Goal: Task Accomplishment & Management: Use online tool/utility

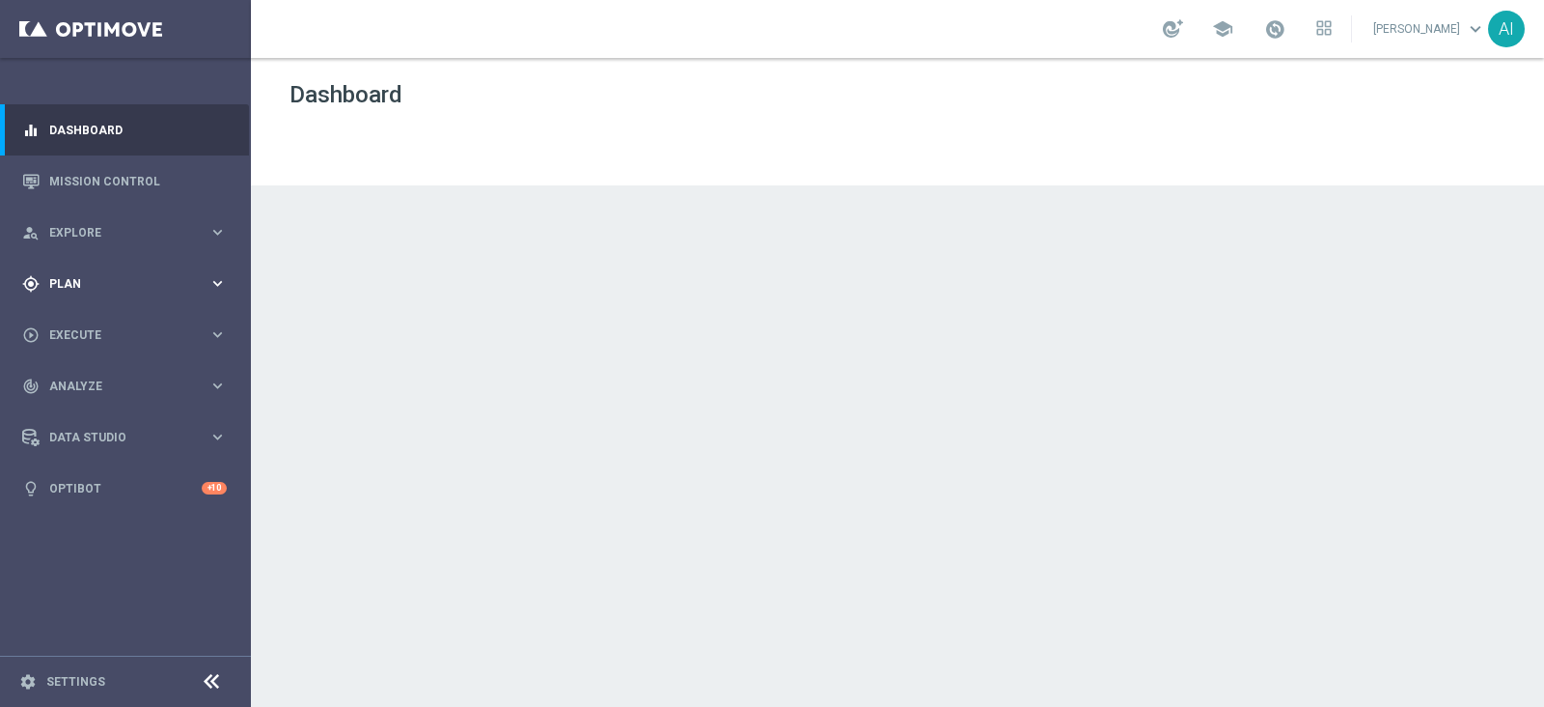
click at [123, 287] on span "Plan" at bounding box center [128, 284] width 159 height 12
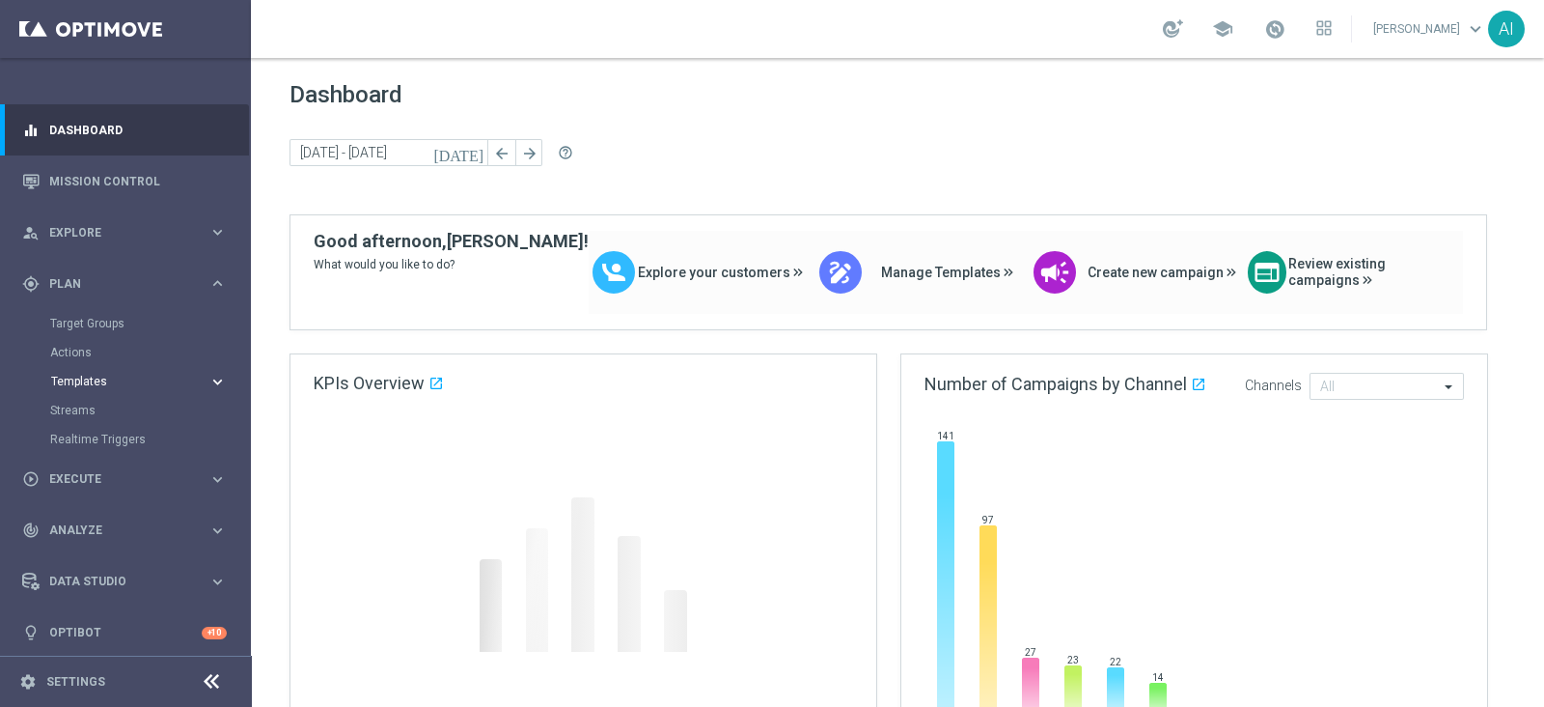
click at [104, 374] on button "Templates keyboard_arrow_right" at bounding box center [139, 381] width 178 height 15
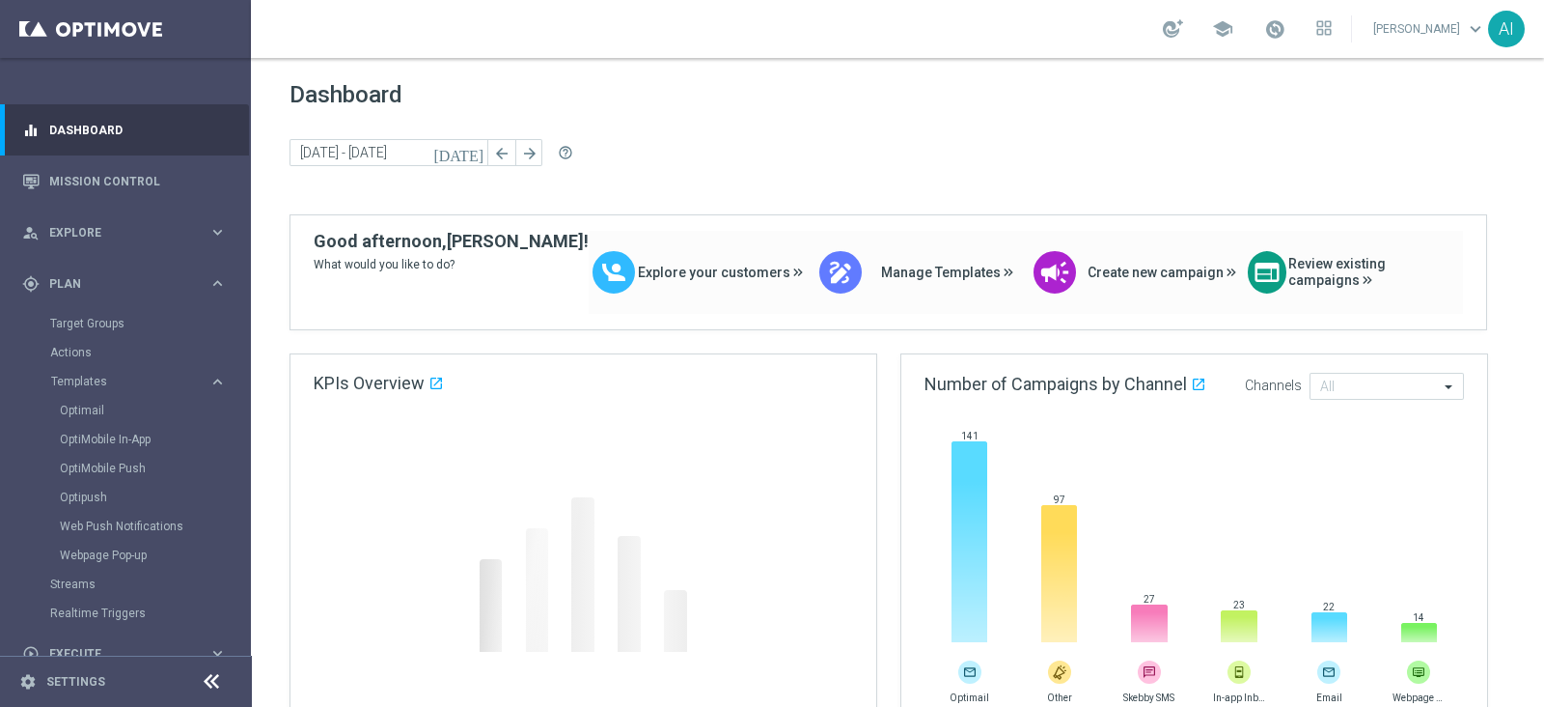
click at [82, 401] on div "Optimail" at bounding box center [154, 410] width 189 height 29
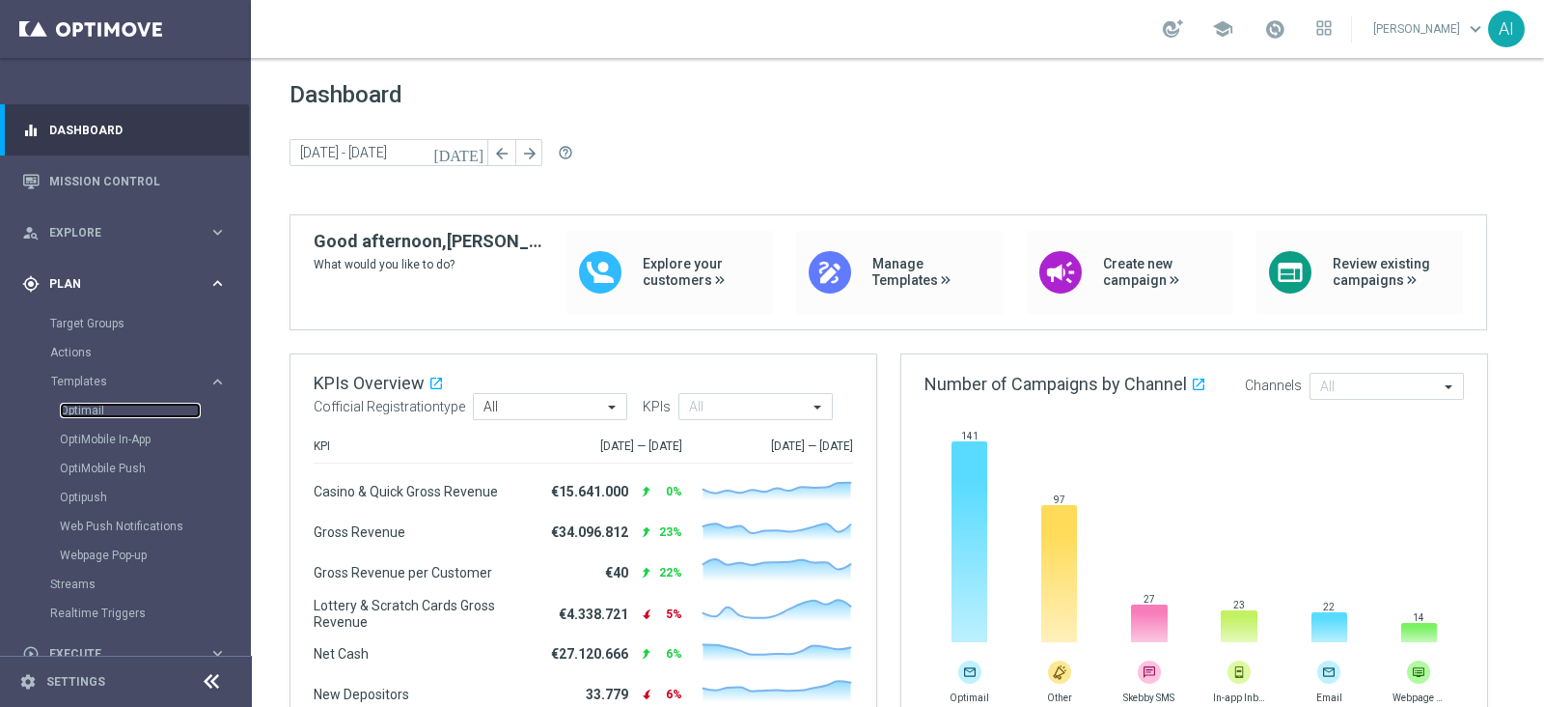
drag, startPoint x: 83, startPoint y: 406, endPoint x: 240, endPoint y: 304, distance: 187.7
click at [83, 407] on link "Optimail" at bounding box center [130, 410] width 141 height 15
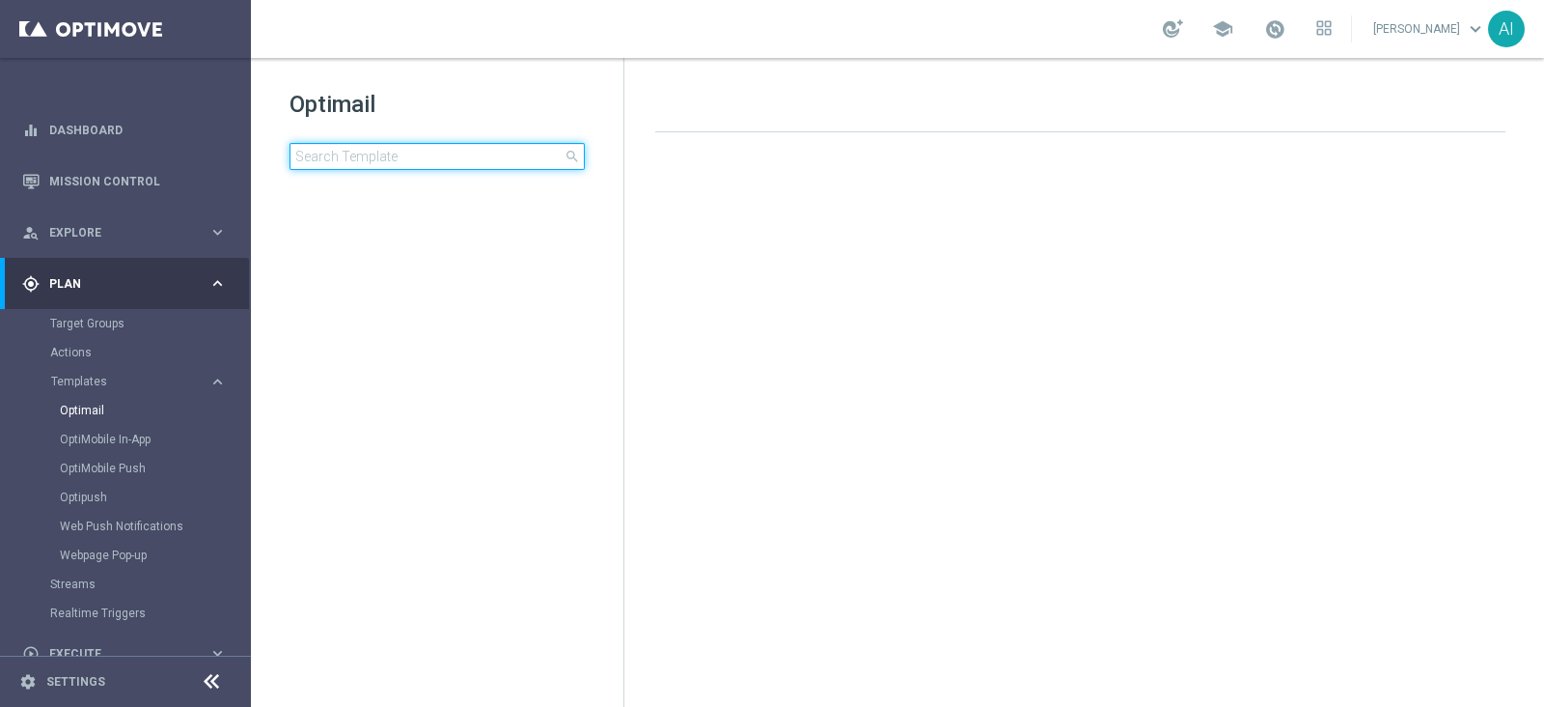
click at [418, 156] on input at bounding box center [437, 156] width 295 height 27
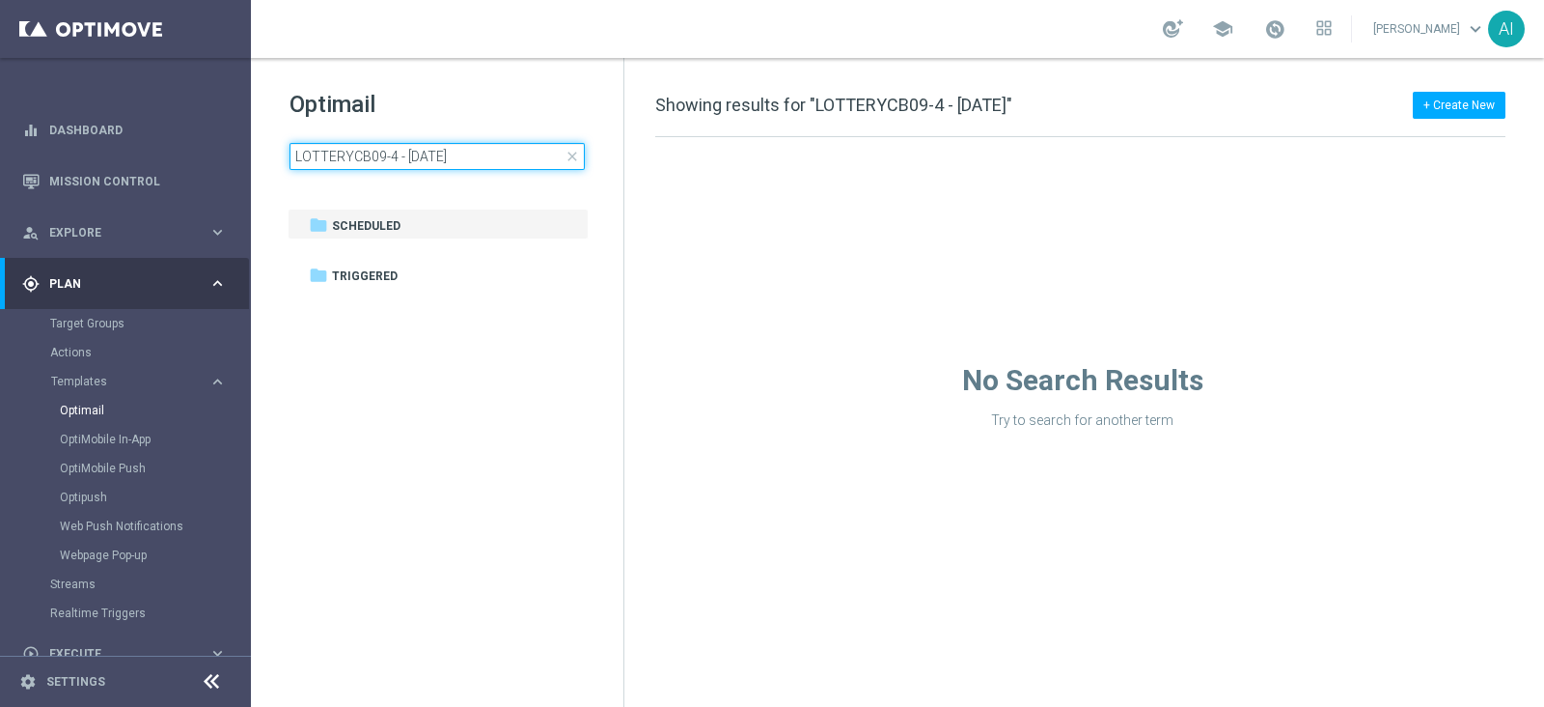
click at [497, 157] on input "LOTTERYCB09-4 - [DATE]" at bounding box center [437, 156] width 295 height 27
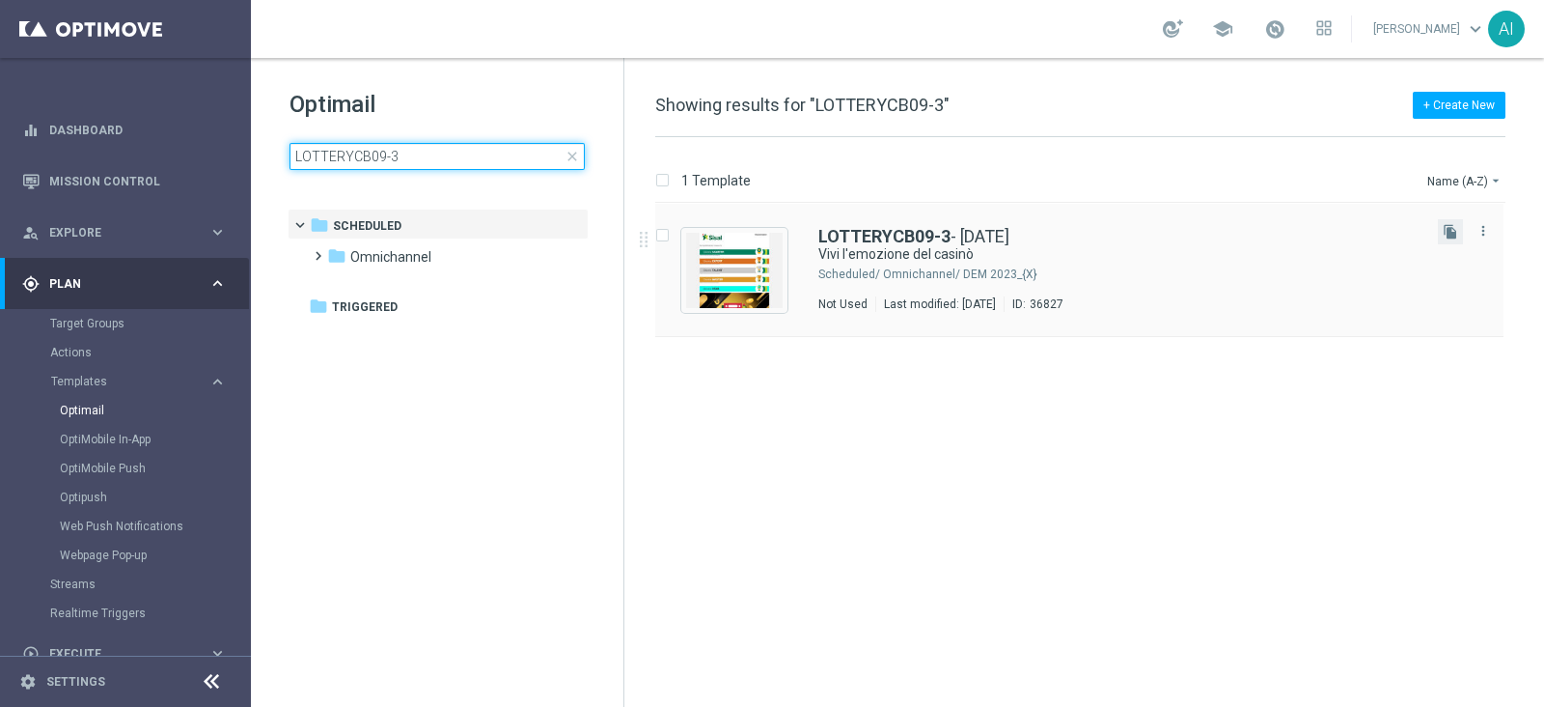
type input "LOTTERYCB09-3"
click at [1444, 221] on button "file_copy" at bounding box center [1450, 231] width 25 height 25
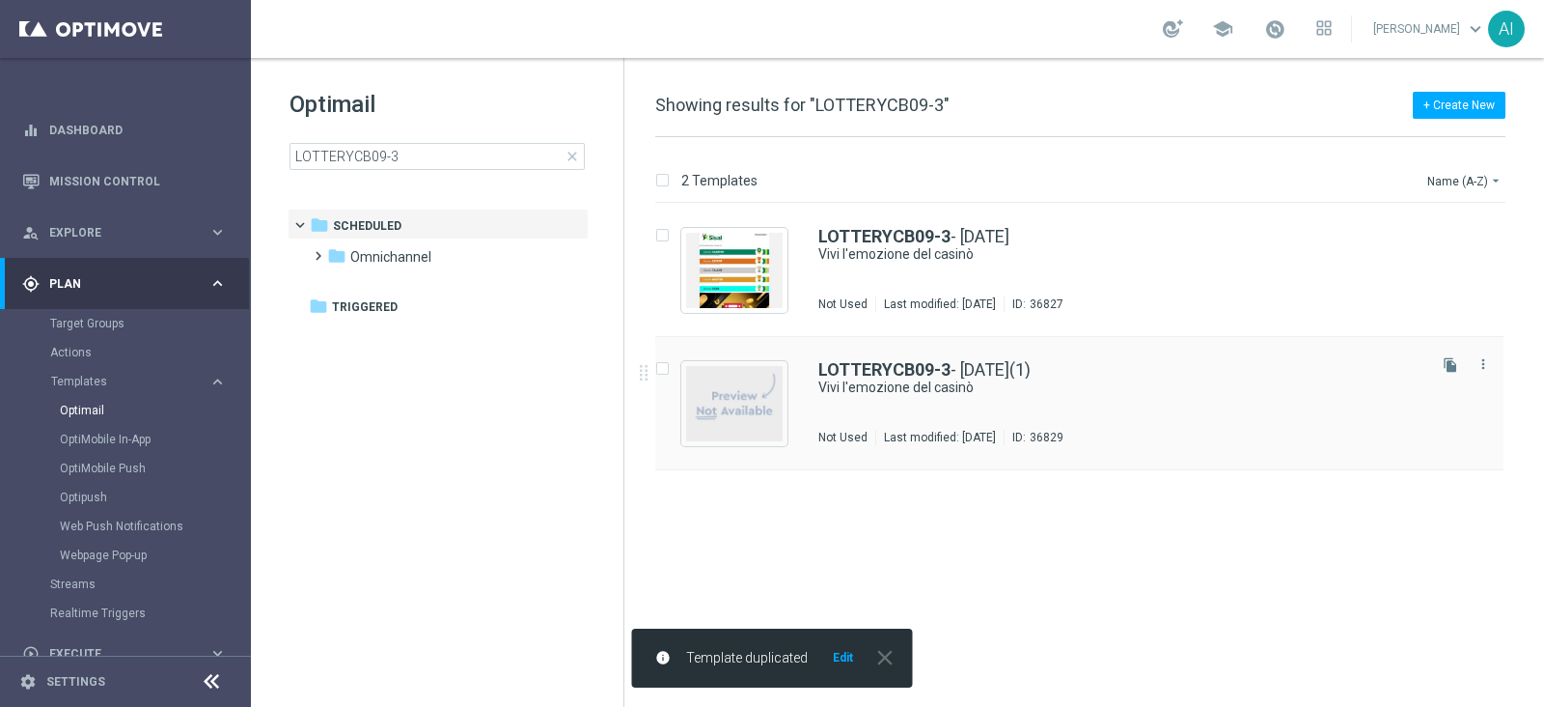
click at [1163, 427] on div "LOTTERYCB09-3 - [DATE](1) Vivi l'emozione del casinò Not Used Last modified: [D…" at bounding box center [1121, 403] width 604 height 84
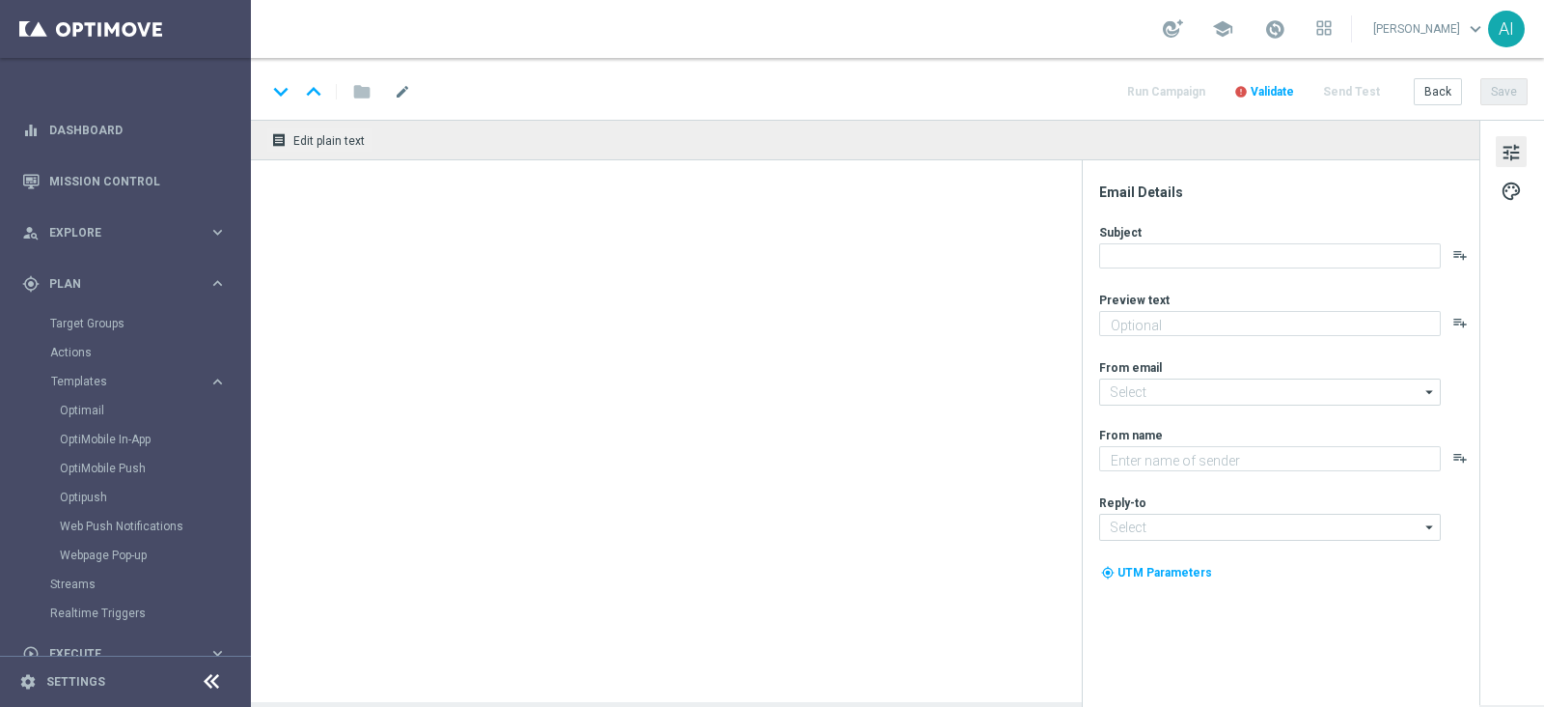
type input "LOTTERYCB09-3 - [DATE](1)"
type textarea "Fino a 250€ di Bonus!"
type input "[EMAIL_ADDRESS][DOMAIN_NAME]"
type textarea "Sisal"
type input "[EMAIL_ADDRESS][DOMAIN_NAME]"
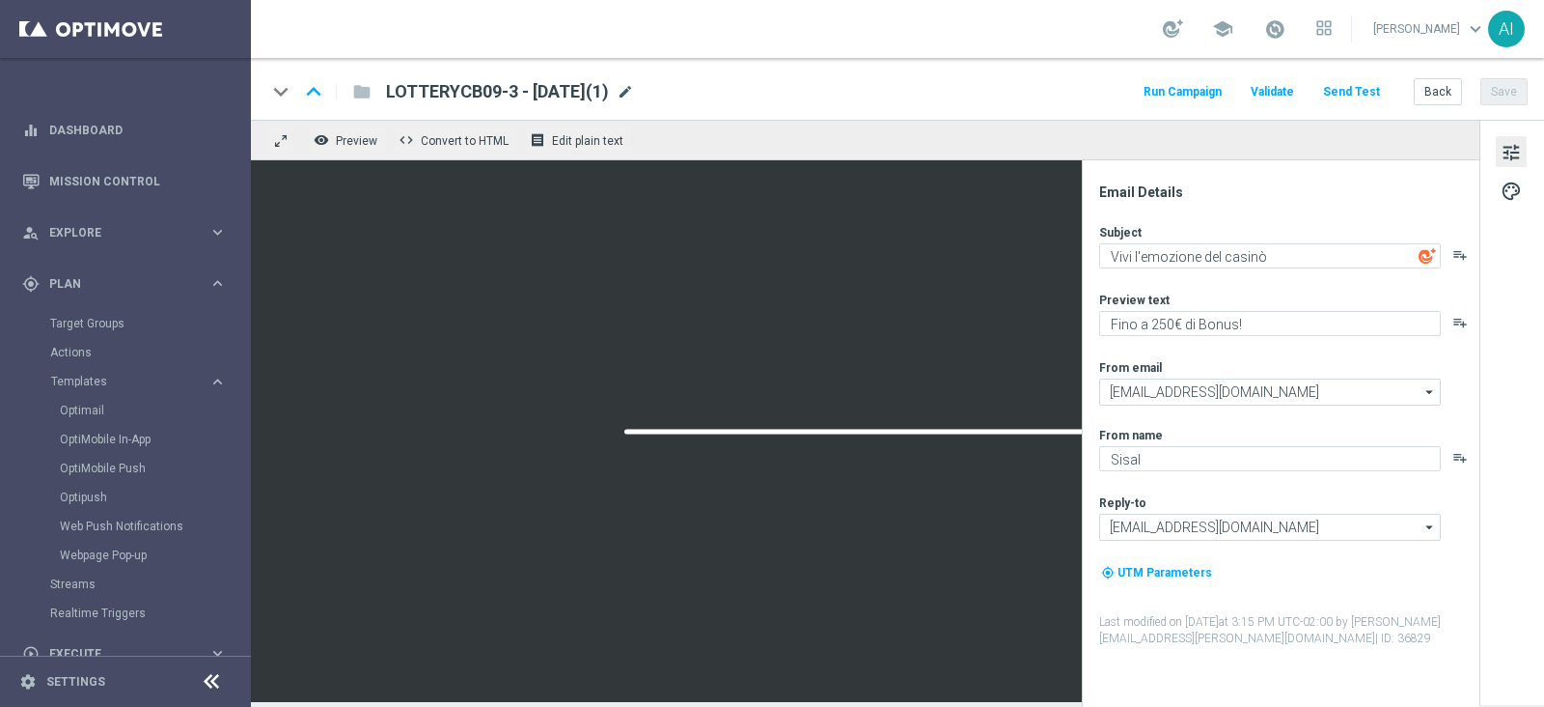
click at [634, 89] on span "mode_edit" at bounding box center [625, 91] width 17 height 17
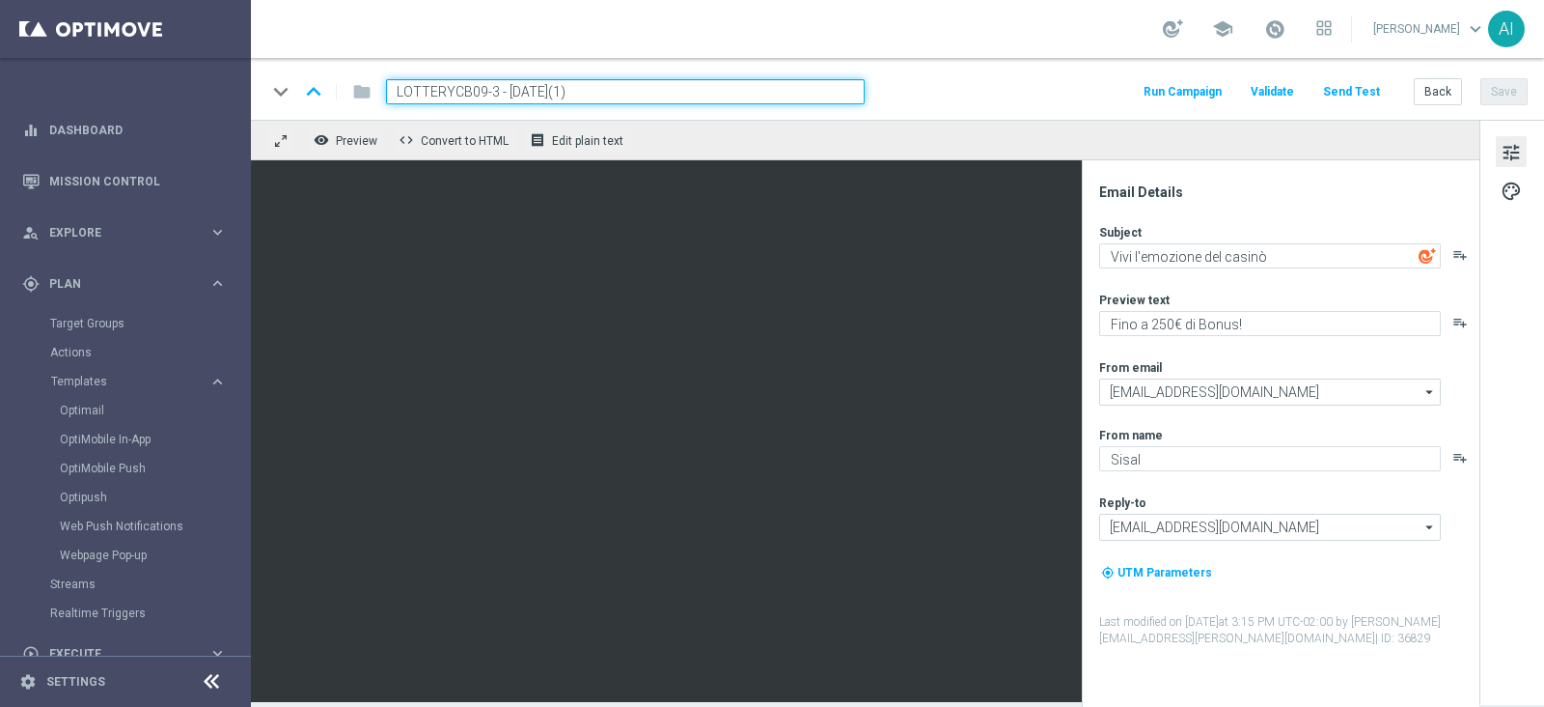
click at [489, 93] on input "LOTTERYCB09-3 - [DATE](1)" at bounding box center [625, 91] width 479 height 25
type input "LOTTERYCB09-4 - [DATE]"
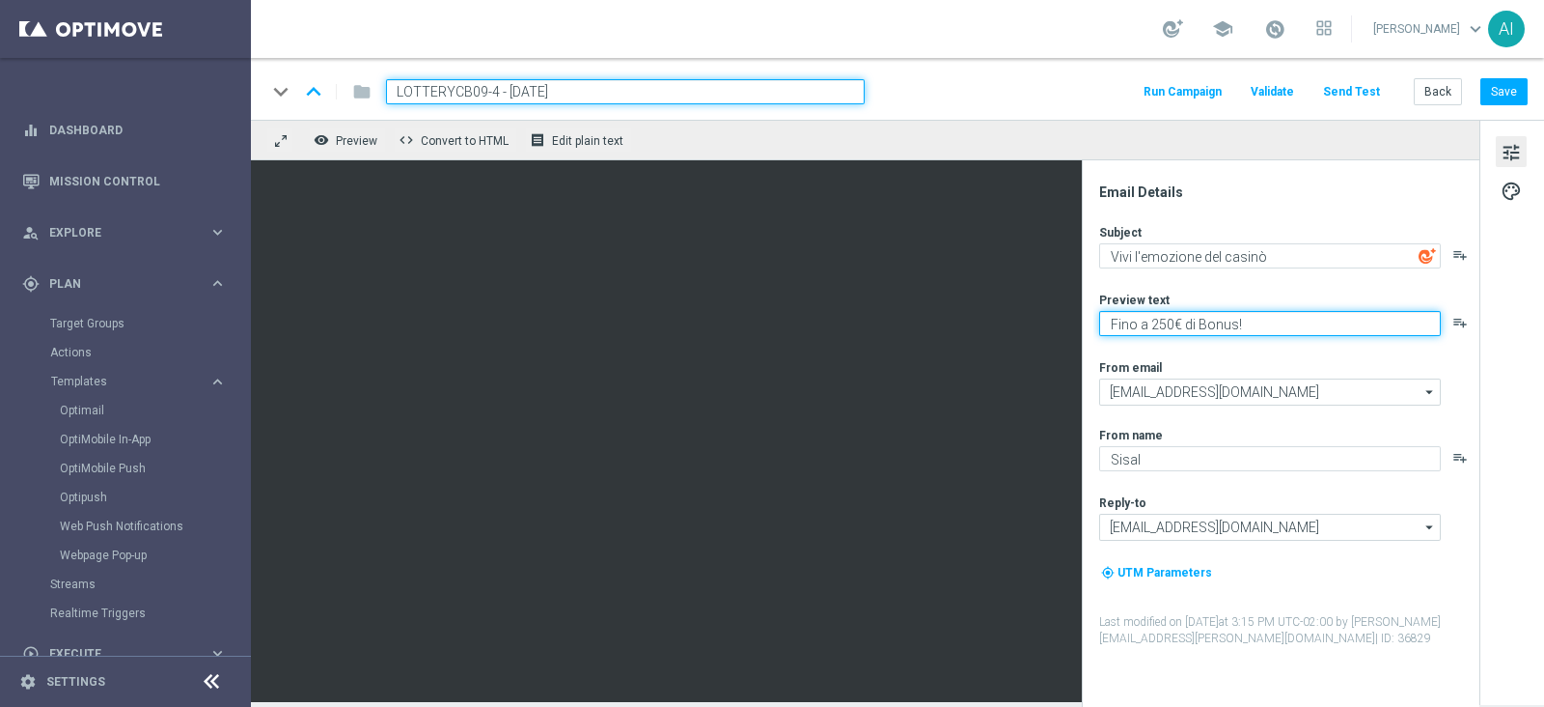
click at [1163, 320] on textarea "Fino a 250€ di Bonus!" at bounding box center [1270, 323] width 342 height 25
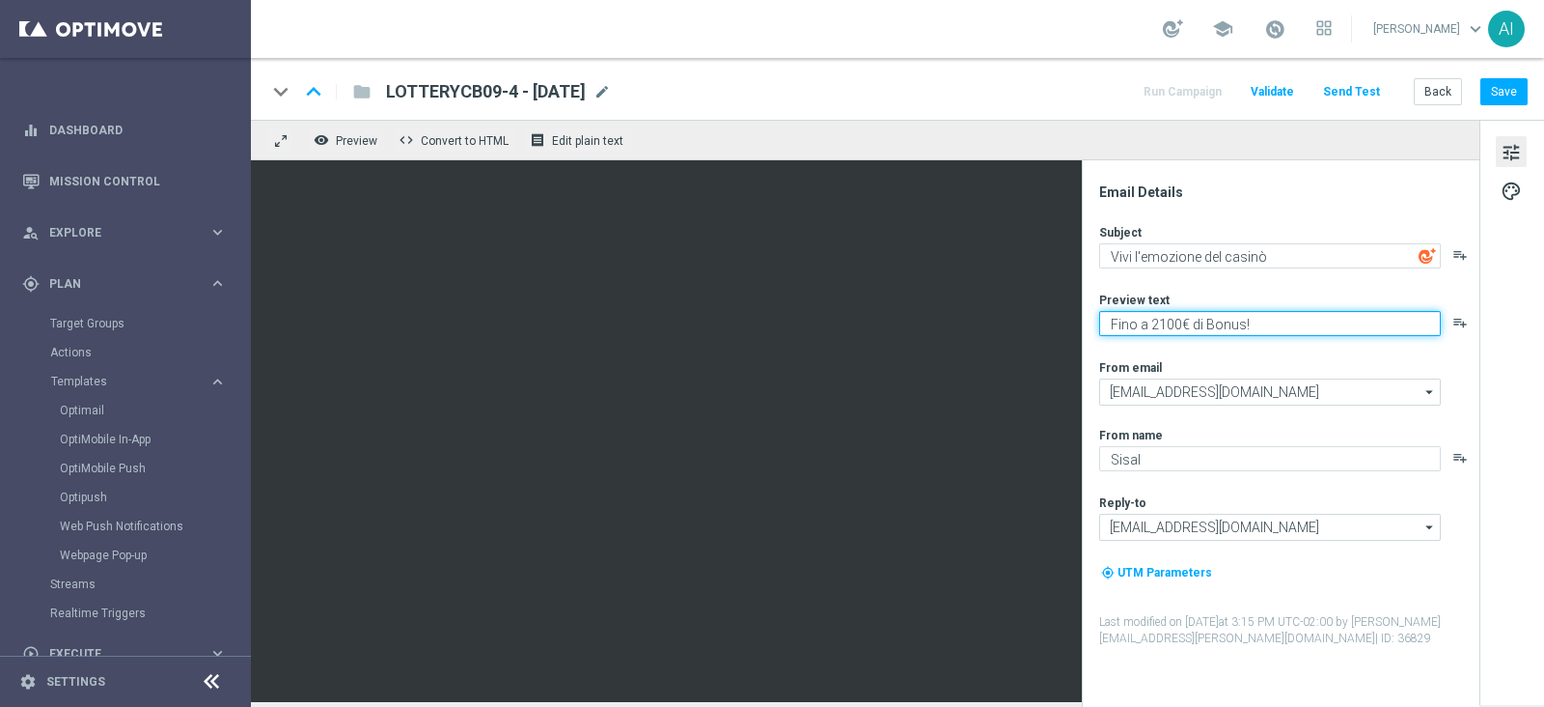
type textarea "Fino a 100€ di Bonus!"
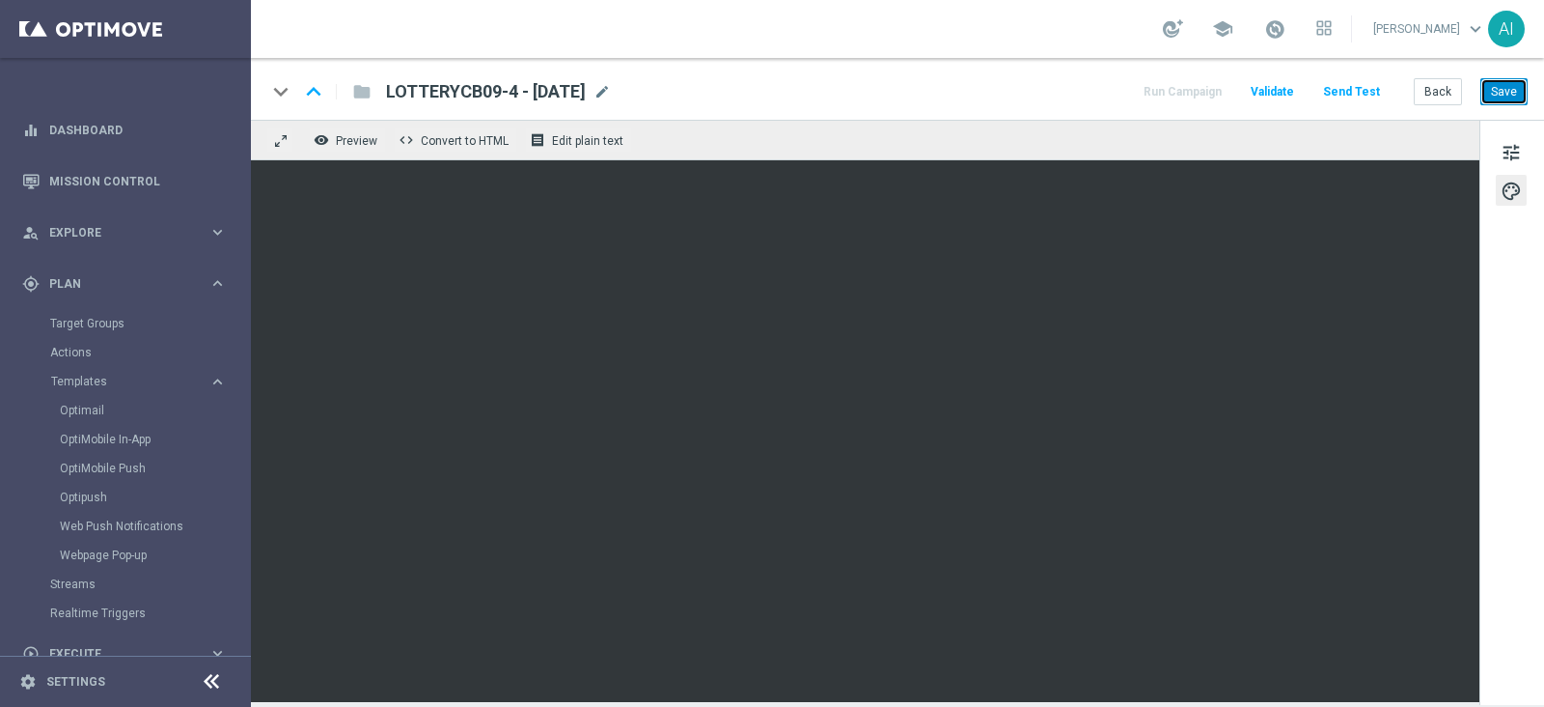
click at [1513, 92] on button "Save" at bounding box center [1504, 91] width 47 height 27
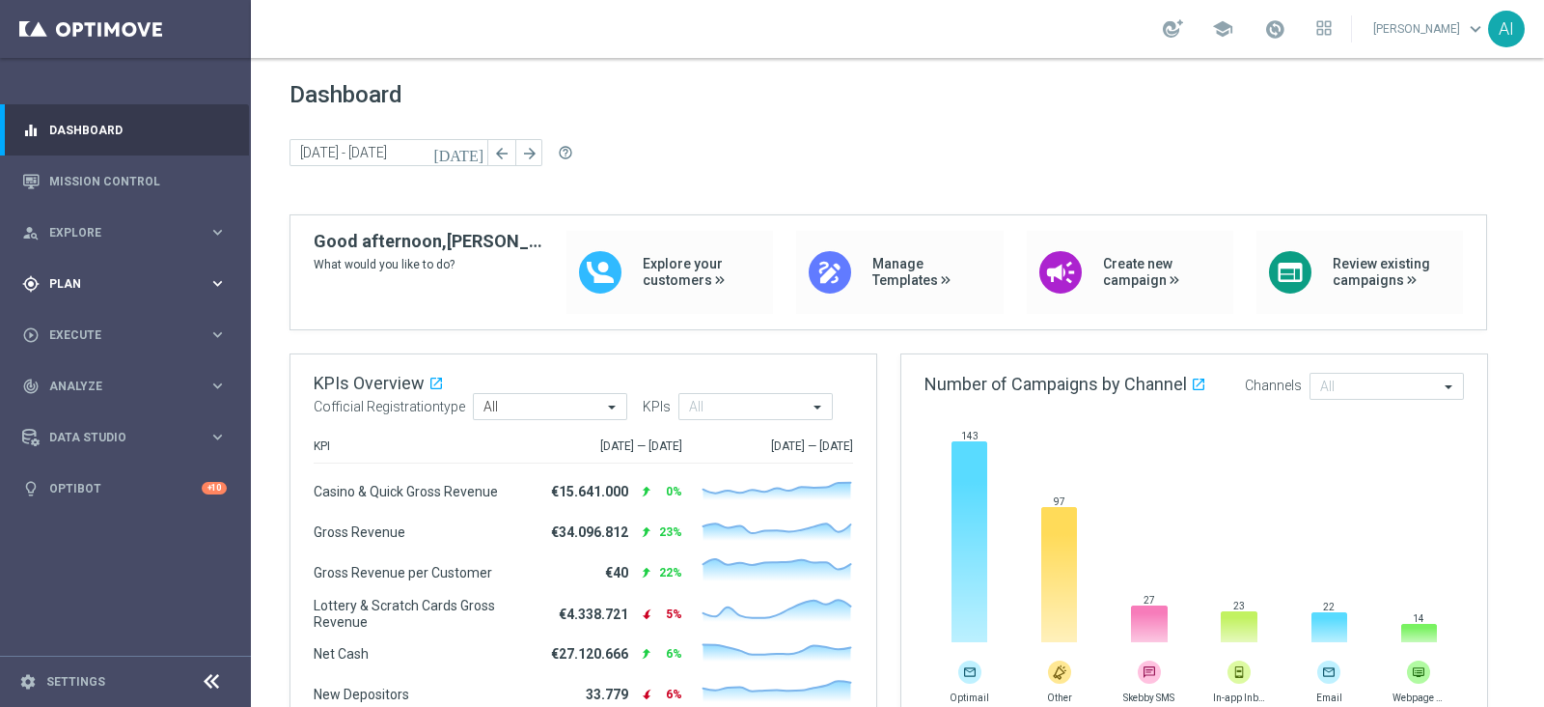
click at [125, 278] on span "Plan" at bounding box center [128, 284] width 159 height 12
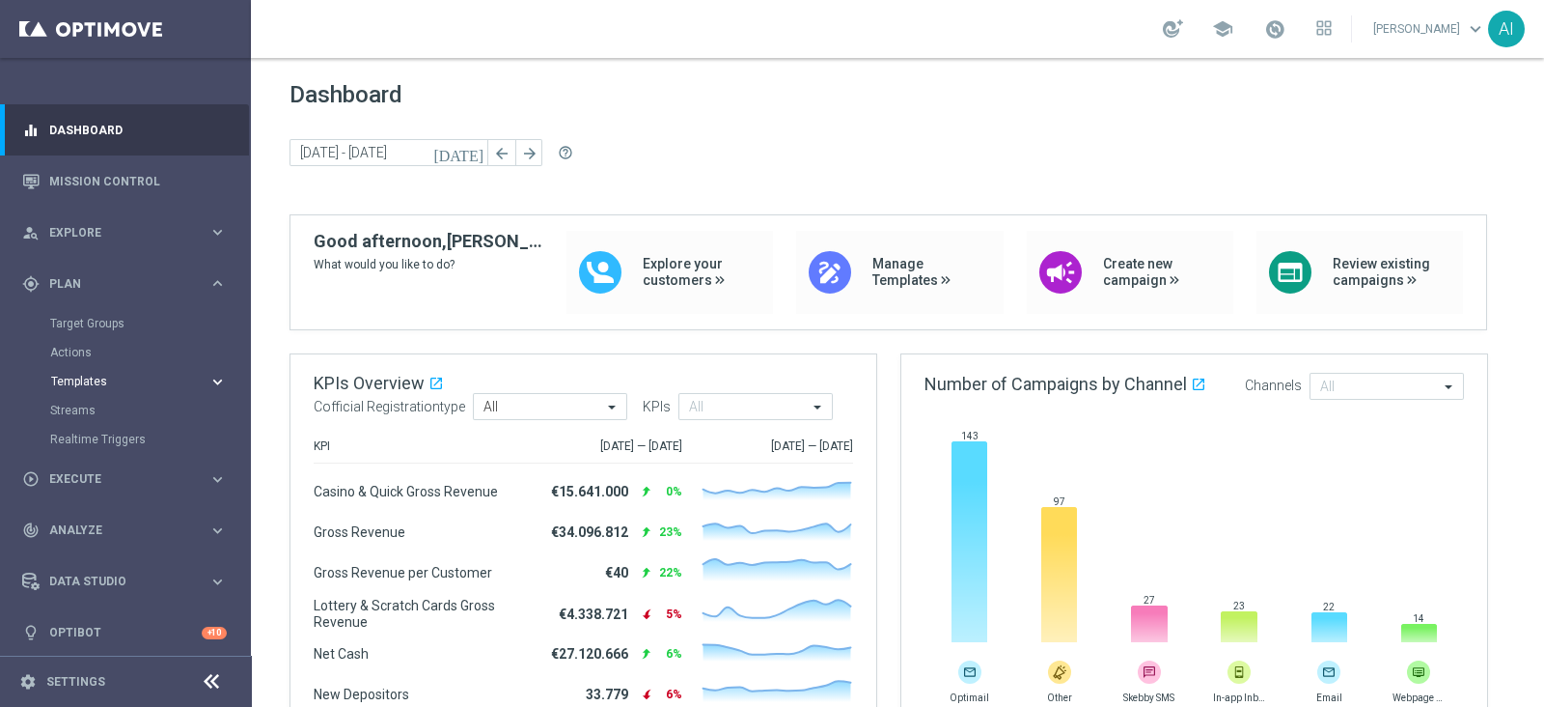
click at [109, 388] on button "Templates keyboard_arrow_right" at bounding box center [139, 381] width 178 height 15
click at [100, 403] on link "Optimail" at bounding box center [130, 410] width 141 height 15
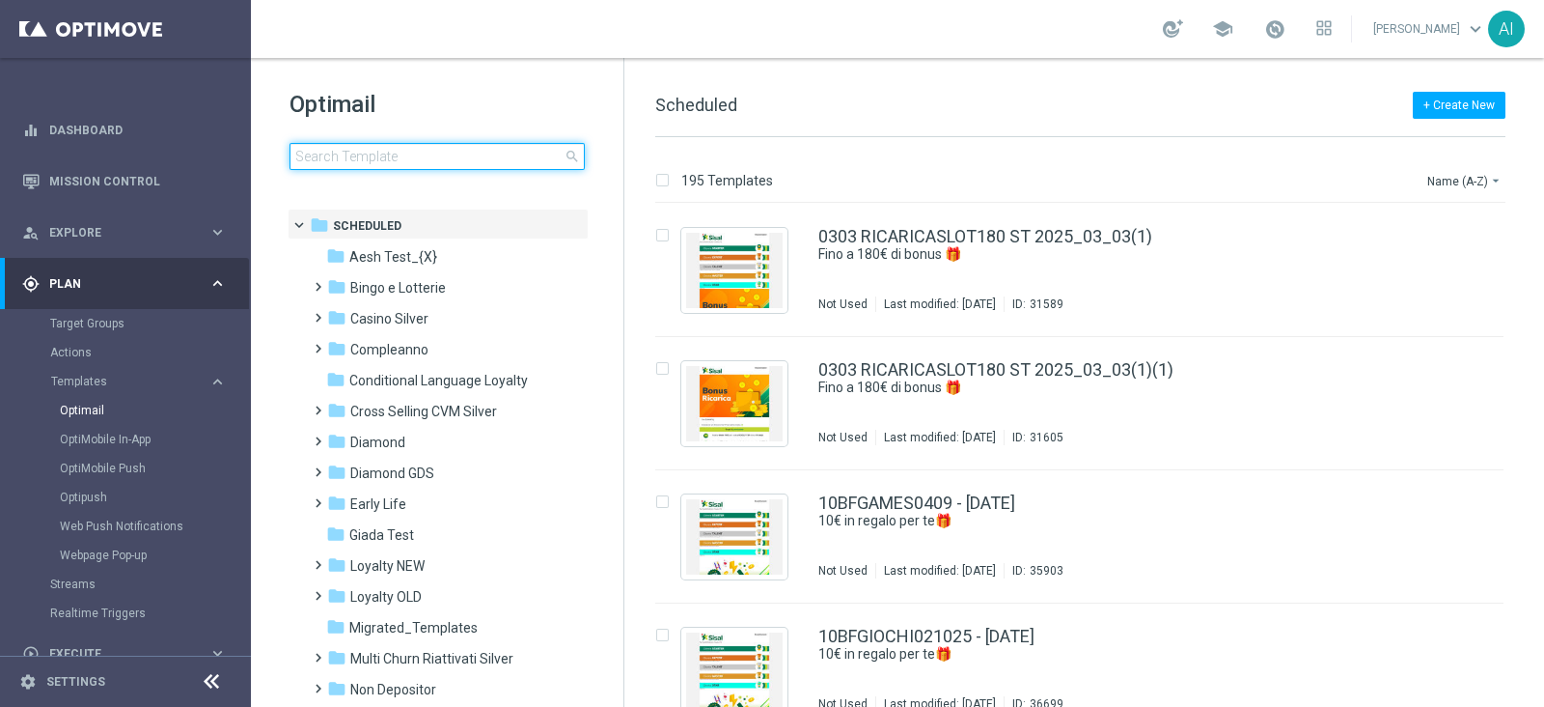
click at [373, 154] on input at bounding box center [437, 156] width 295 height 27
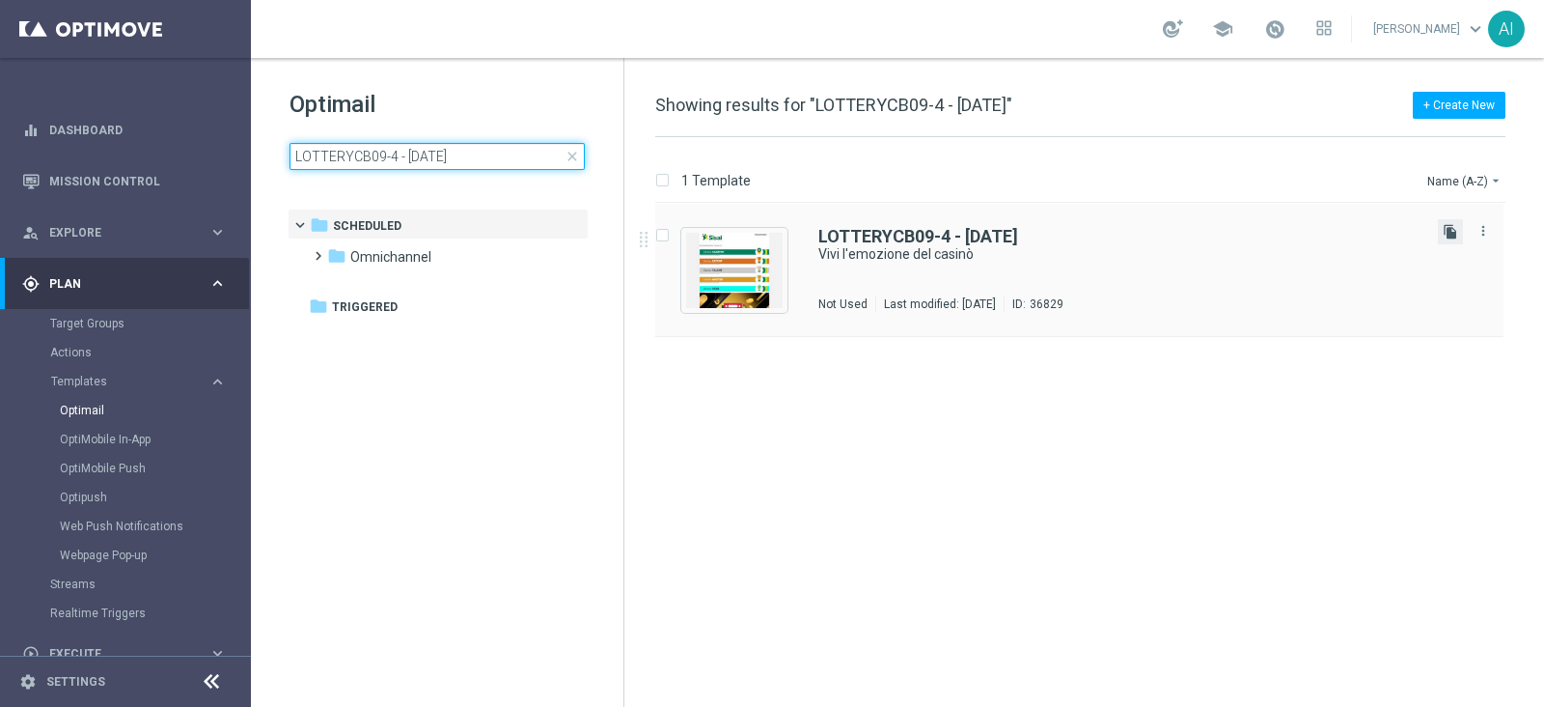
type input "LOTTERYCB09-4 - [DATE]"
click at [1453, 233] on icon "file_copy" at bounding box center [1450, 231] width 15 height 15
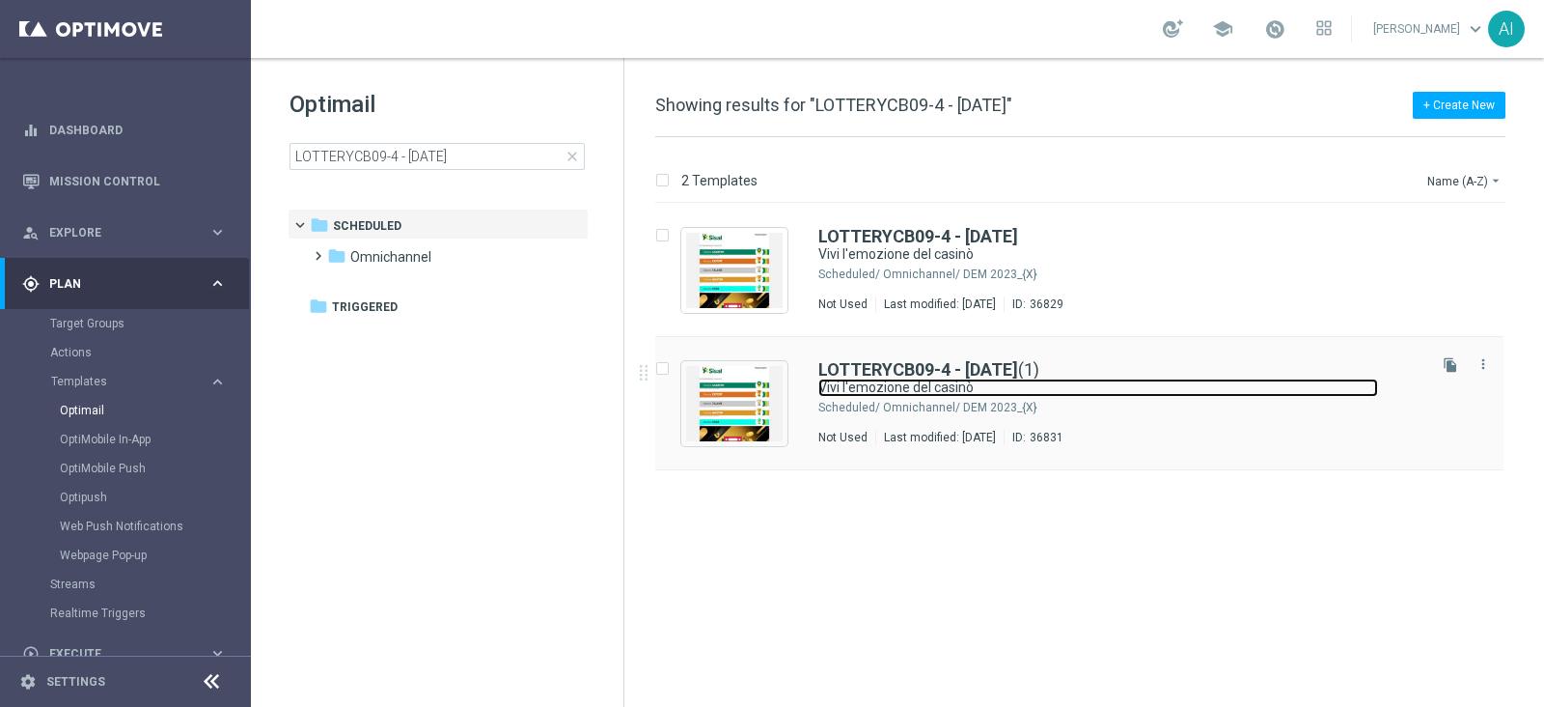
click at [1313, 380] on link "Vivi l'emozione del casinò" at bounding box center [1099, 387] width 560 height 18
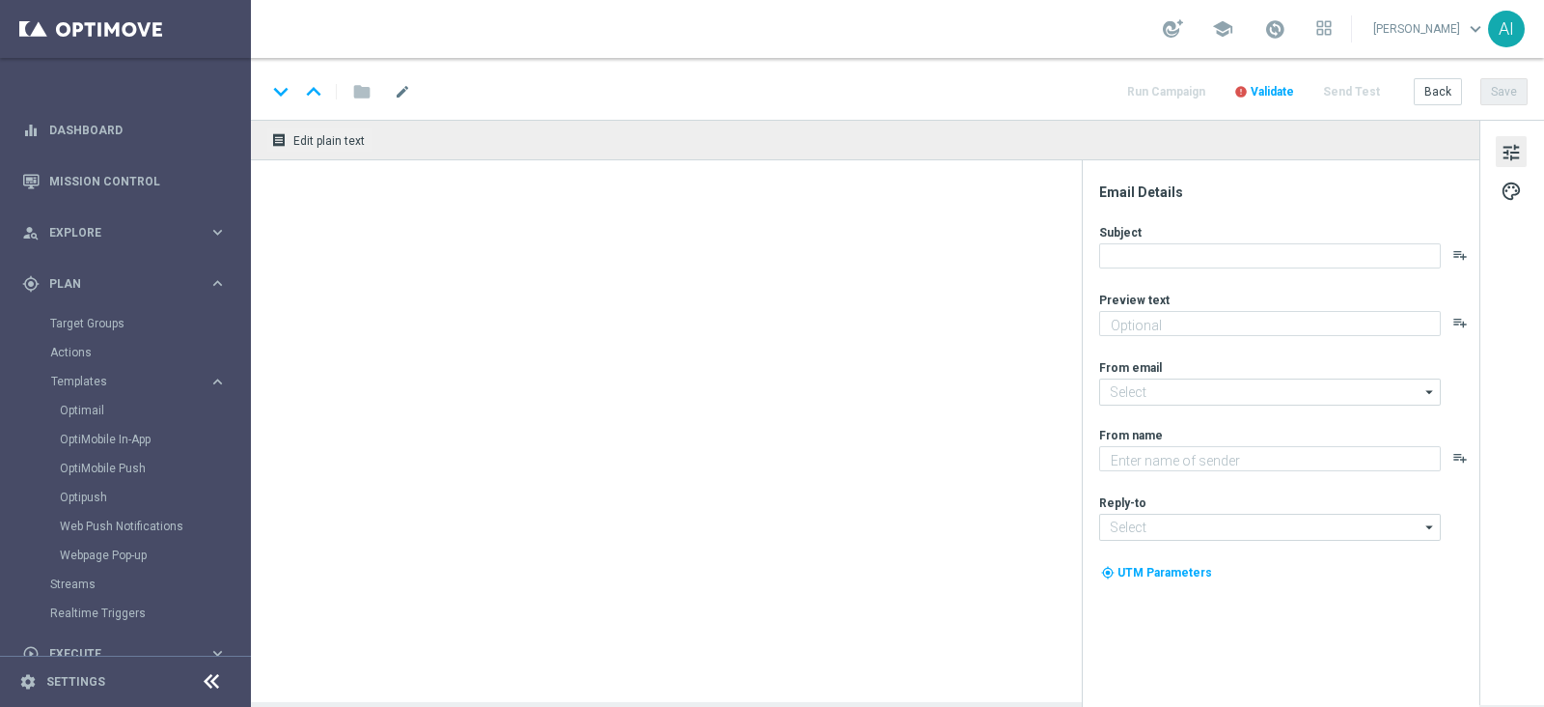
type textarea "Fino a 100€ di Bonus!"
type input "[EMAIL_ADDRESS][DOMAIN_NAME]"
type textarea "Sisal"
type input "[EMAIL_ADDRESS][DOMAIN_NAME]"
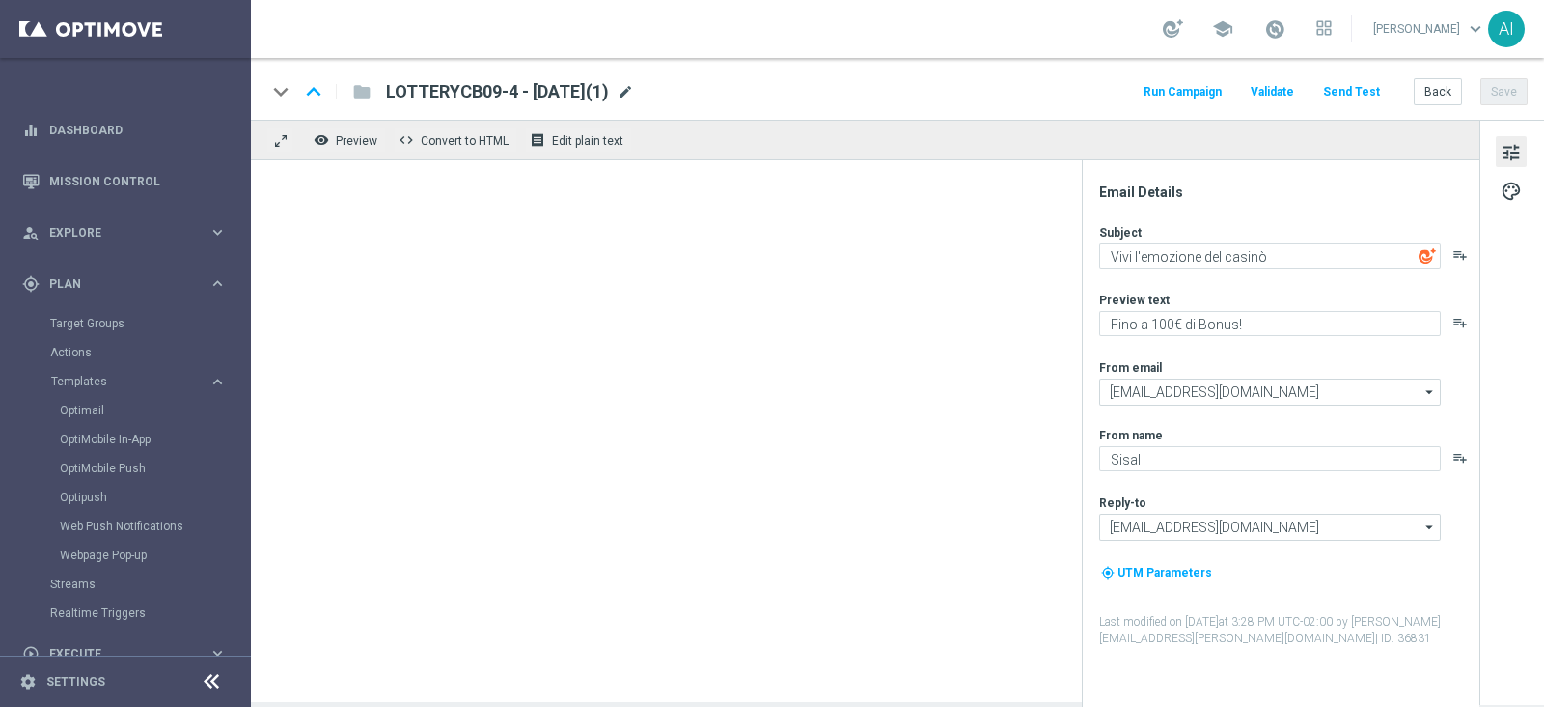
click at [634, 84] on span "mode_edit" at bounding box center [625, 91] width 17 height 17
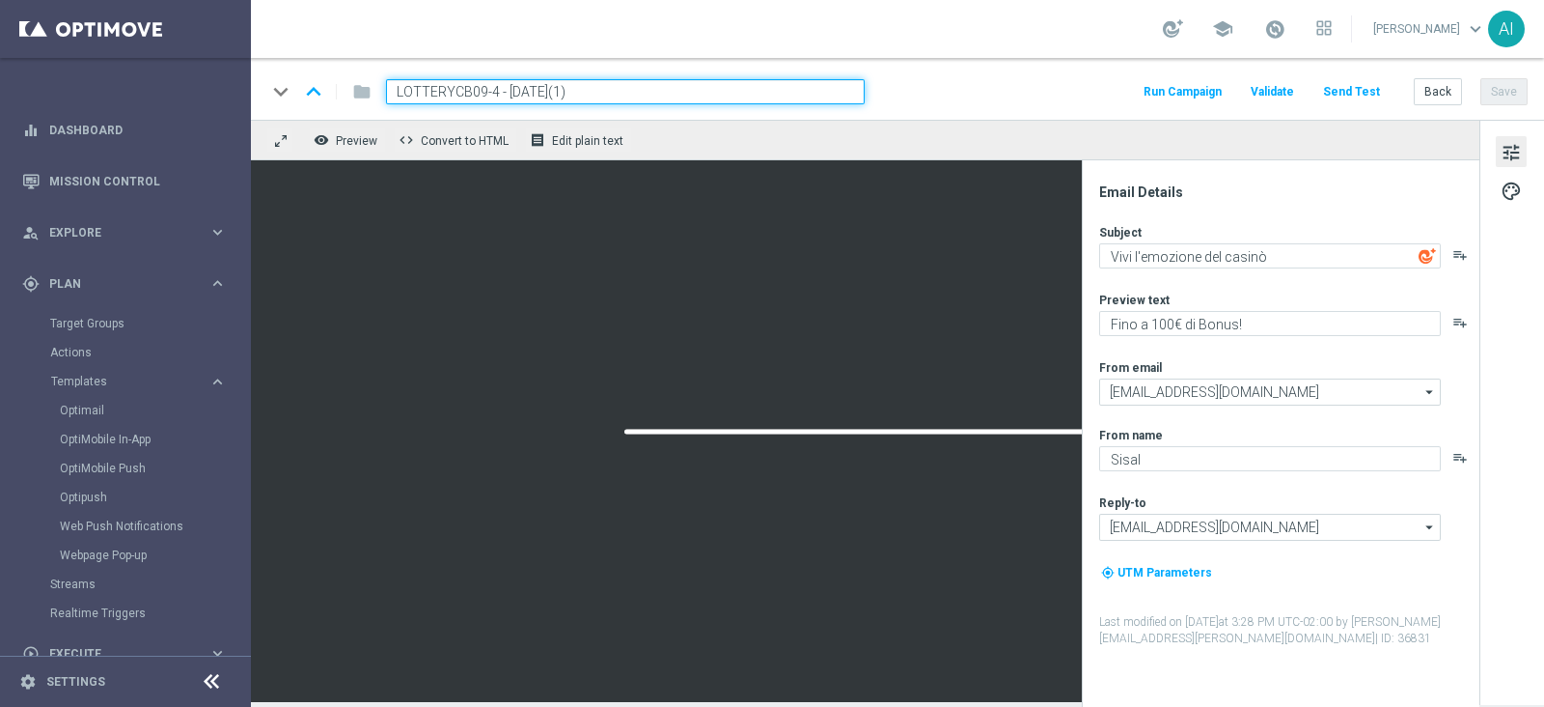
click at [487, 94] on input "LOTTERYCB09-4 - [DATE](1)" at bounding box center [625, 91] width 479 height 25
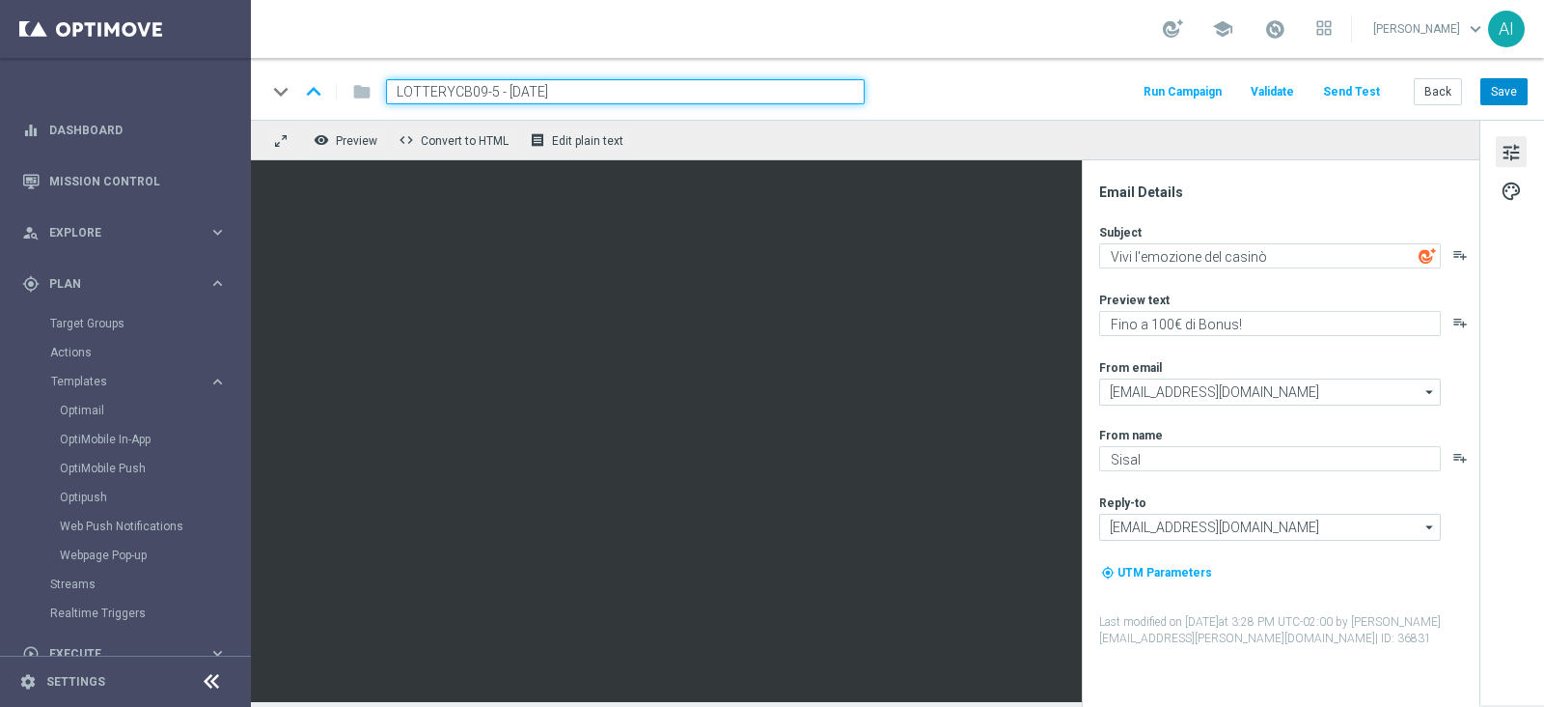
type input "LOTTERYCB09-5 - 09.10.2025"
click at [1513, 99] on button "Save" at bounding box center [1504, 91] width 47 height 27
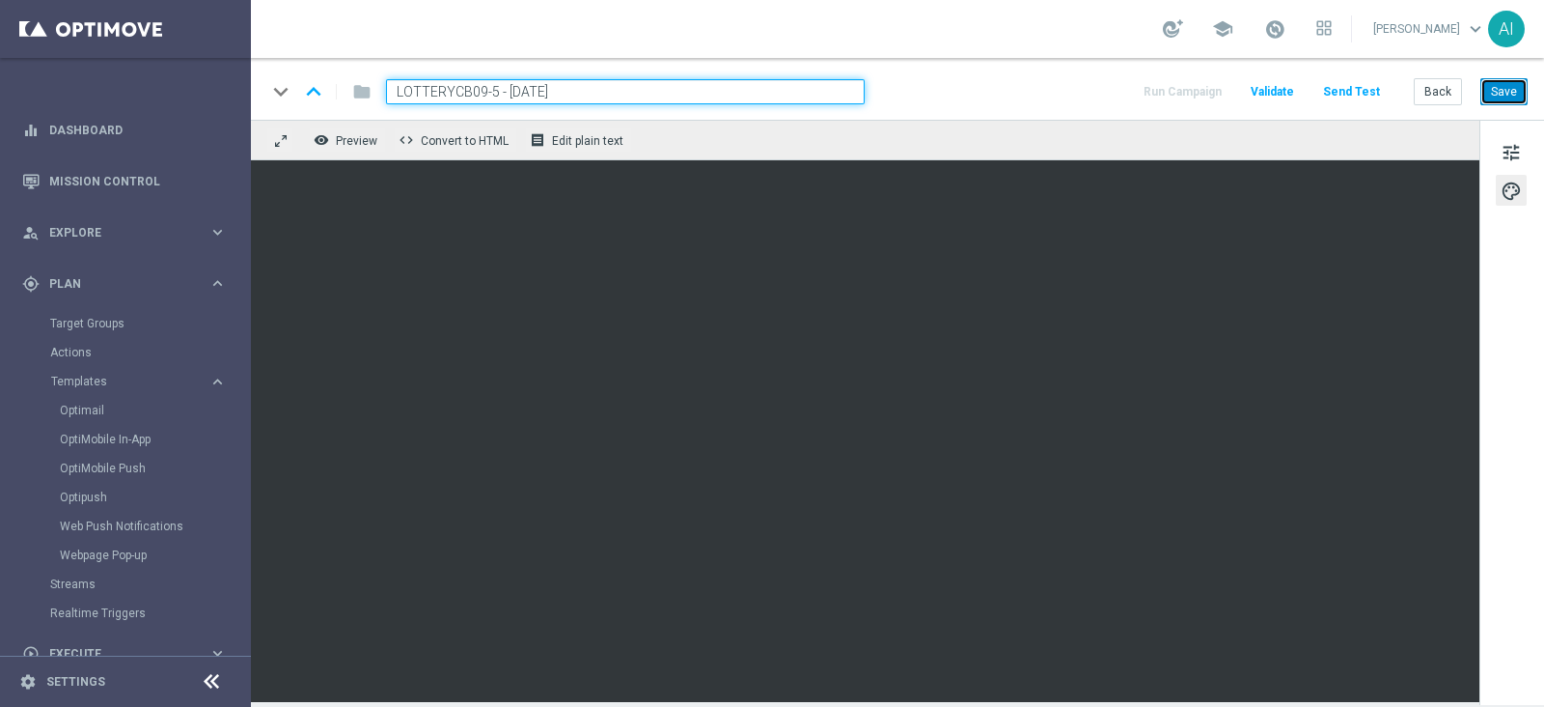
click at [1514, 94] on button "Save" at bounding box center [1504, 91] width 47 height 27
